Goal: Obtain resource: Download file/media

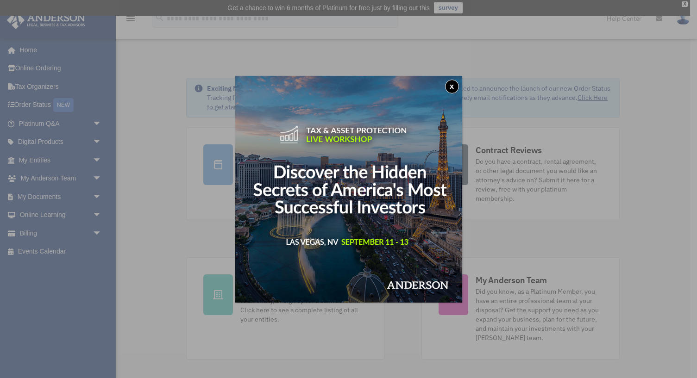
click at [450, 87] on button "x" at bounding box center [452, 87] width 14 height 14
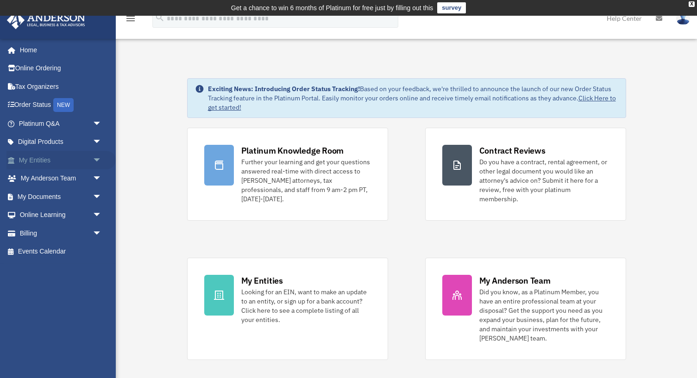
click at [95, 160] on span "arrow_drop_down" at bounding box center [102, 160] width 19 height 19
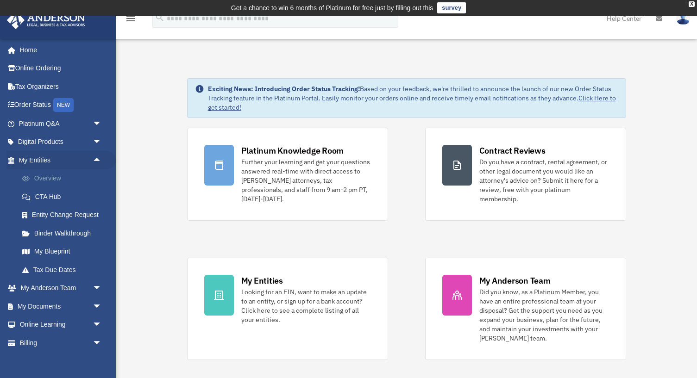
click at [50, 179] on link "Overview" at bounding box center [64, 178] width 103 height 19
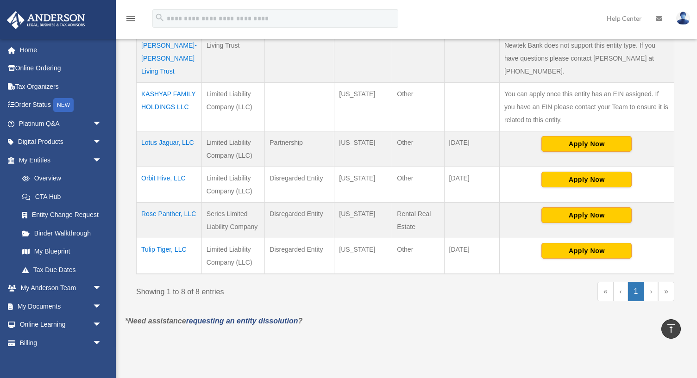
scroll to position [338, 0]
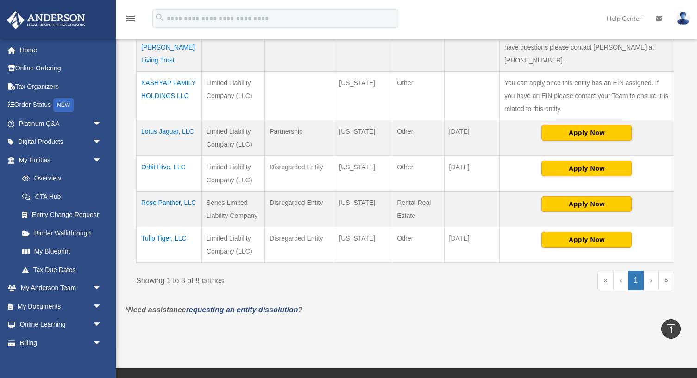
click at [175, 192] on td "Rose Panther, LLC" at bounding box center [169, 210] width 65 height 36
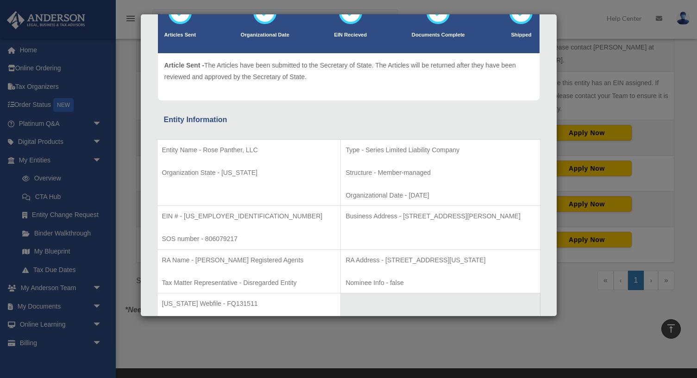
scroll to position [0, 0]
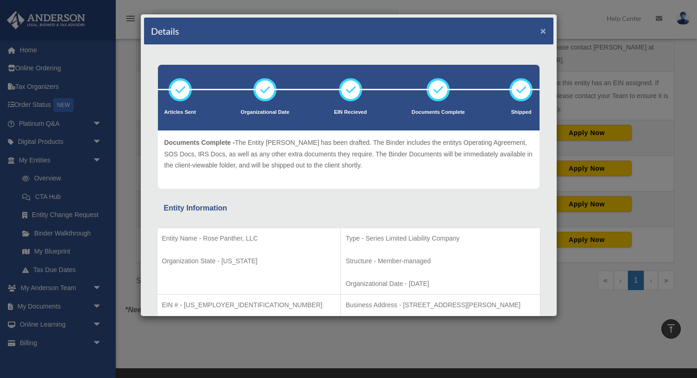
click at [545, 31] on button "×" at bounding box center [543, 31] width 6 height 10
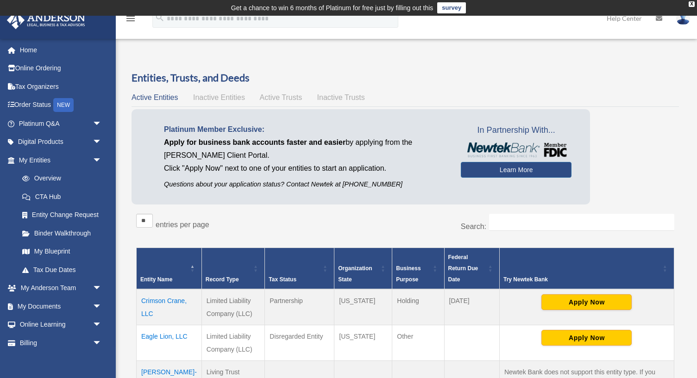
click at [682, 21] on img at bounding box center [683, 18] width 14 height 13
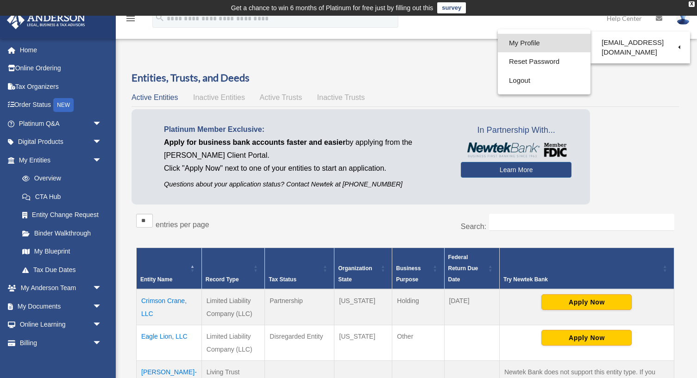
click at [545, 47] on link "My Profile" at bounding box center [544, 43] width 93 height 19
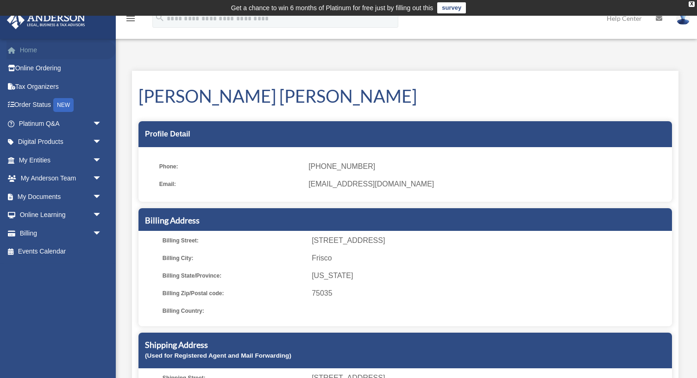
click at [33, 51] on link "Home" at bounding box center [60, 50] width 109 height 19
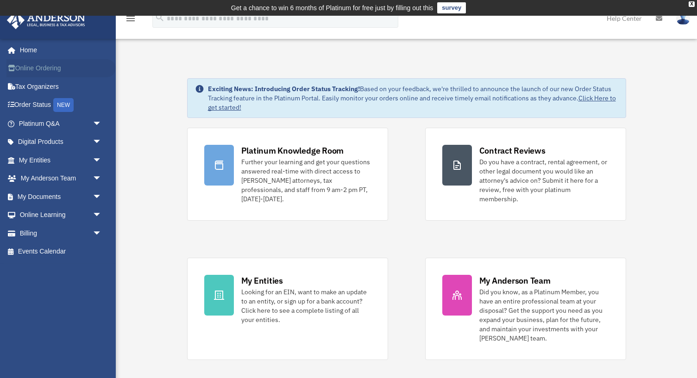
click at [43, 66] on link "Online Ordering" at bounding box center [60, 68] width 109 height 19
click at [97, 160] on span "arrow_drop_down" at bounding box center [102, 160] width 19 height 19
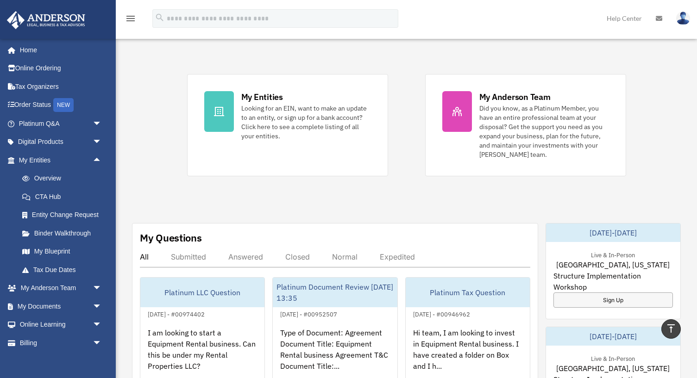
scroll to position [182, 0]
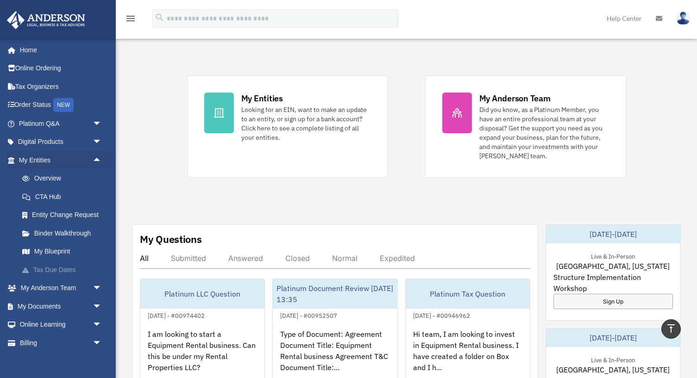
click at [55, 269] on link "Tax Due Dates" at bounding box center [64, 270] width 103 height 19
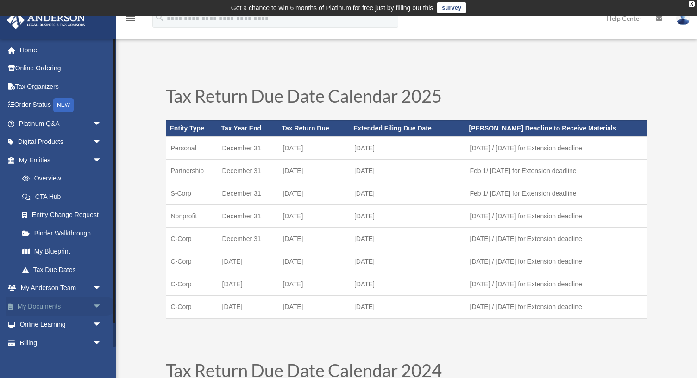
click at [98, 305] on span "arrow_drop_down" at bounding box center [102, 306] width 19 height 19
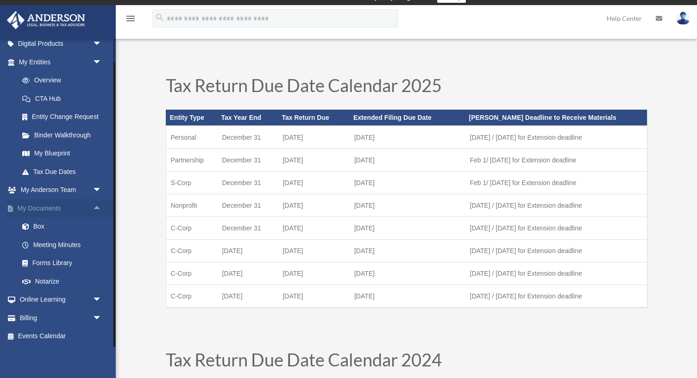
scroll to position [12, 0]
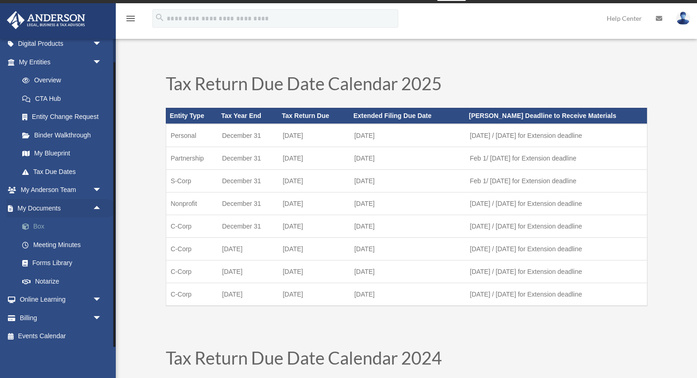
click at [41, 227] on link "Box" at bounding box center [64, 227] width 103 height 19
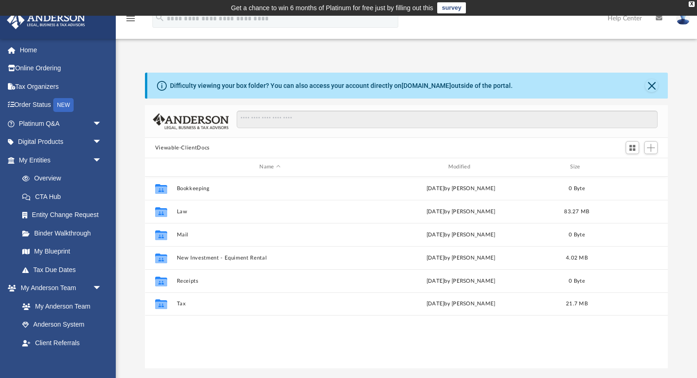
scroll to position [210, 523]
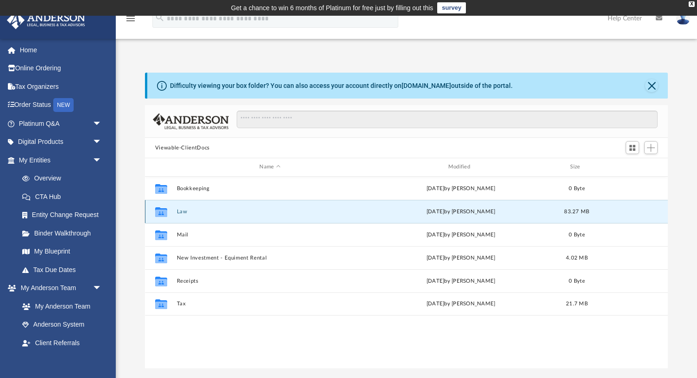
click at [179, 212] on button "Law" at bounding box center [269, 212] width 187 height 6
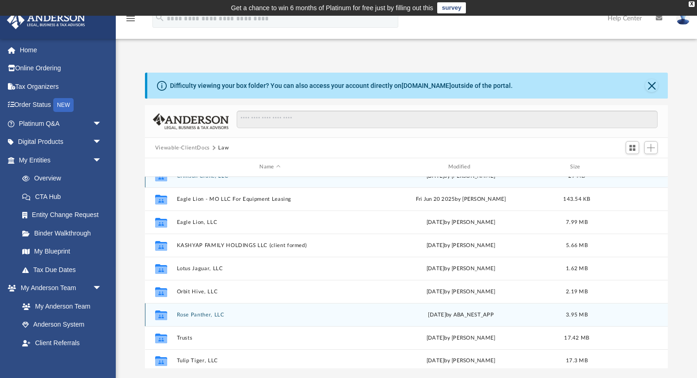
scroll to position [16, 0]
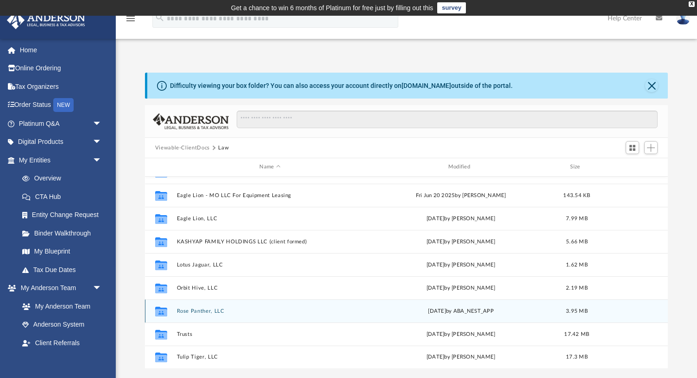
click at [209, 313] on button "Rose Panther, LLC" at bounding box center [269, 311] width 187 height 6
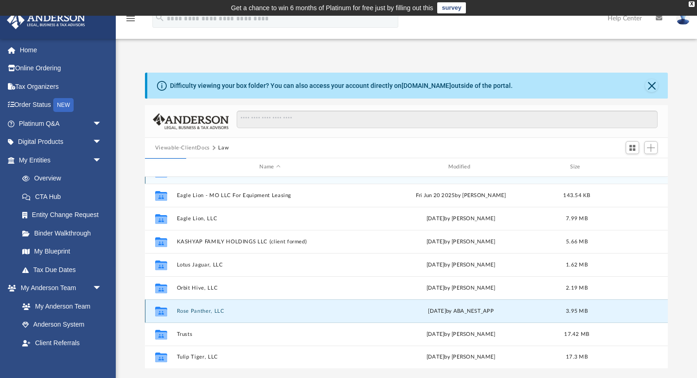
scroll to position [0, 0]
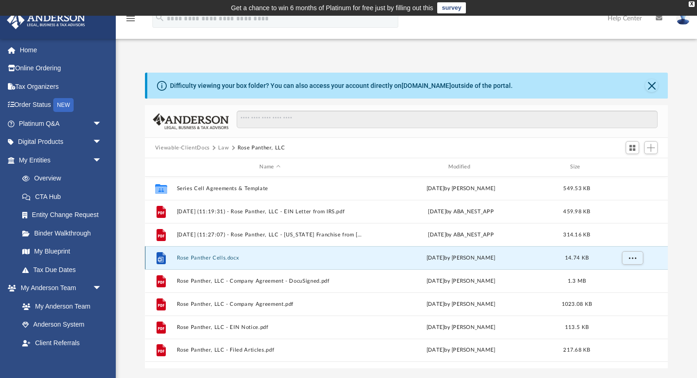
click at [209, 259] on button "Rose Panther Cells.docx" at bounding box center [269, 258] width 187 height 6
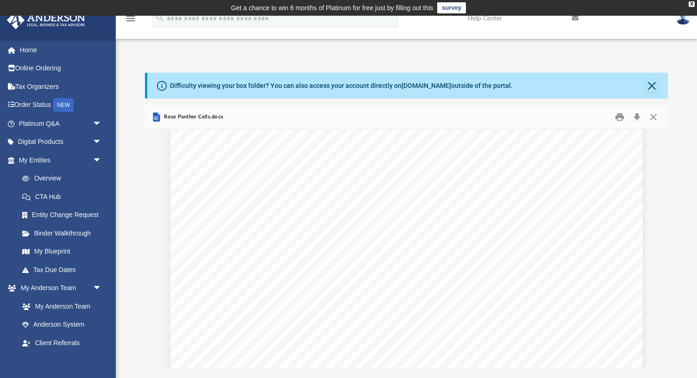
scroll to position [190, 0]
click at [76, 306] on link "My Anderson Team" at bounding box center [64, 306] width 103 height 19
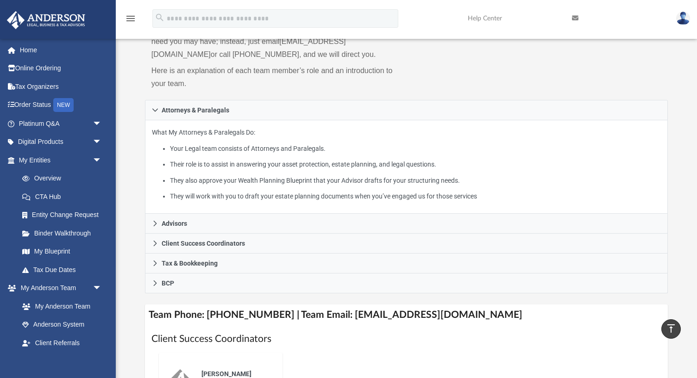
scroll to position [93, 0]
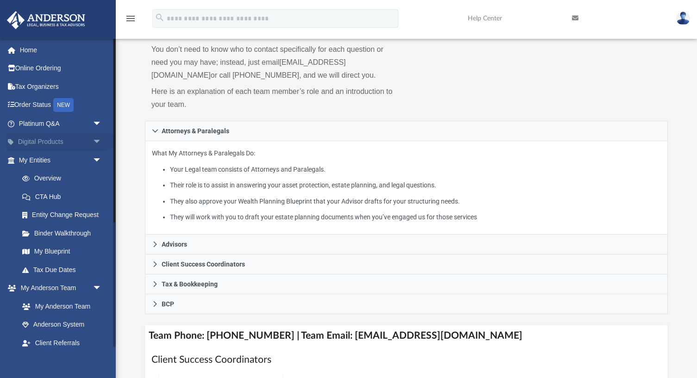
click at [95, 142] on span "arrow_drop_down" at bounding box center [102, 142] width 19 height 19
click at [95, 142] on span "arrow_drop_up" at bounding box center [102, 142] width 19 height 19
click at [98, 122] on span "arrow_drop_down" at bounding box center [102, 123] width 19 height 19
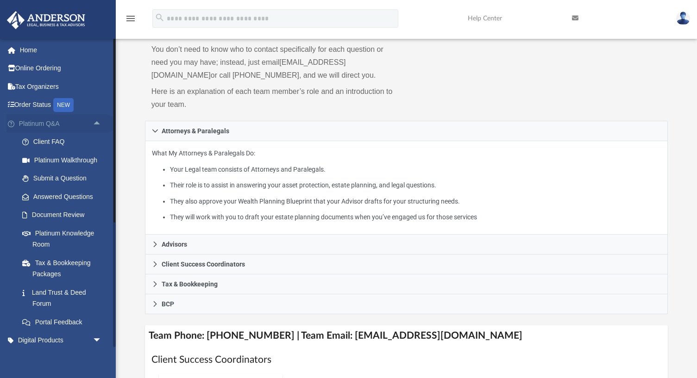
click at [97, 122] on span "arrow_drop_up" at bounding box center [102, 123] width 19 height 19
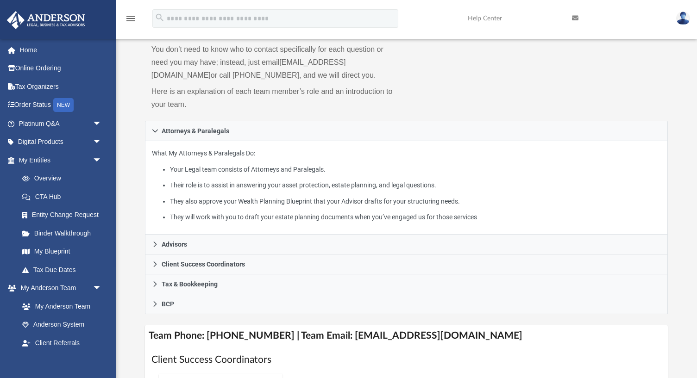
click at [680, 21] on img at bounding box center [683, 18] width 14 height 13
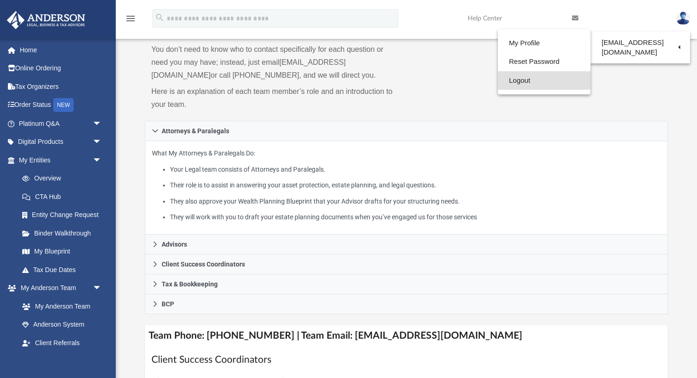
click at [539, 81] on link "Logout" at bounding box center [544, 80] width 93 height 19
